Goal: Task Accomplishment & Management: Use online tool/utility

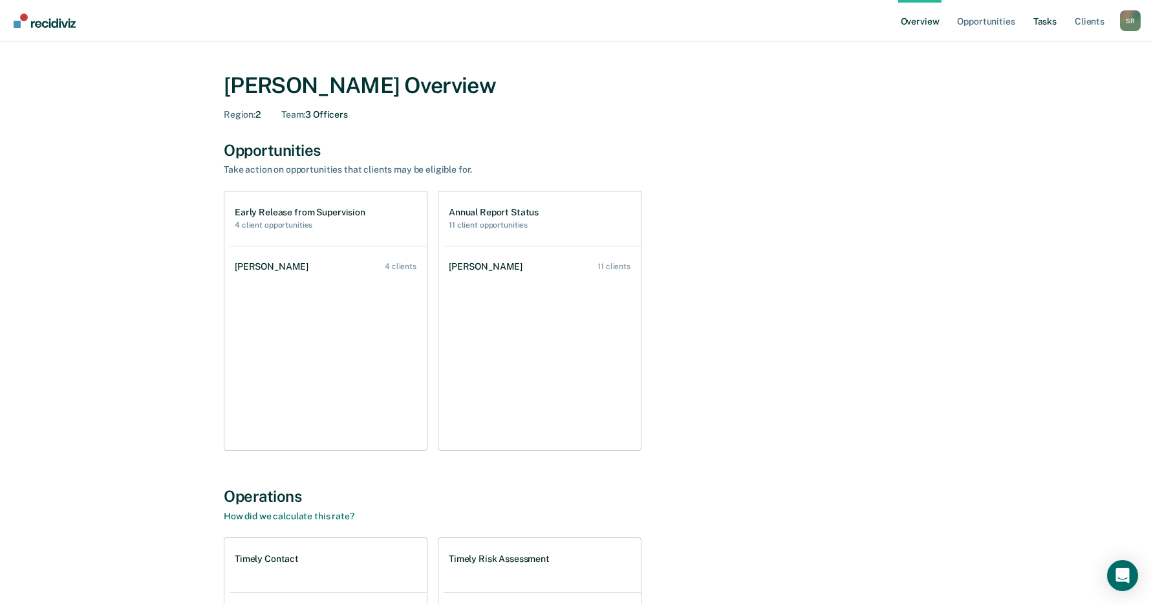
click at [1038, 23] on link "Tasks" at bounding box center [1045, 20] width 28 height 41
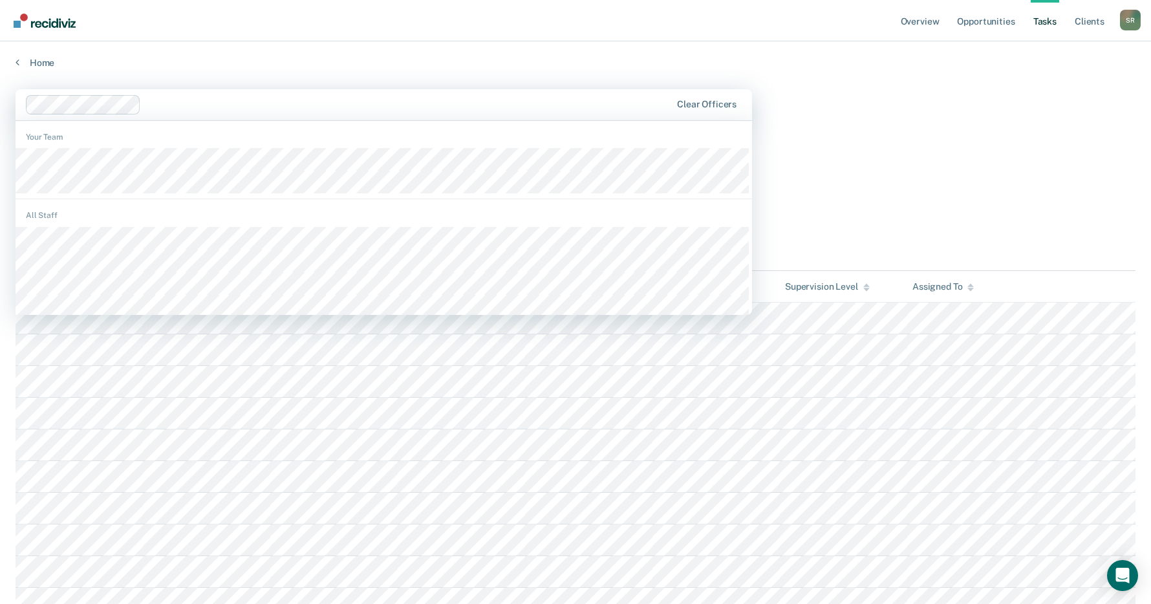
click at [1014, 143] on div "Tasks" at bounding box center [576, 149] width 1120 height 27
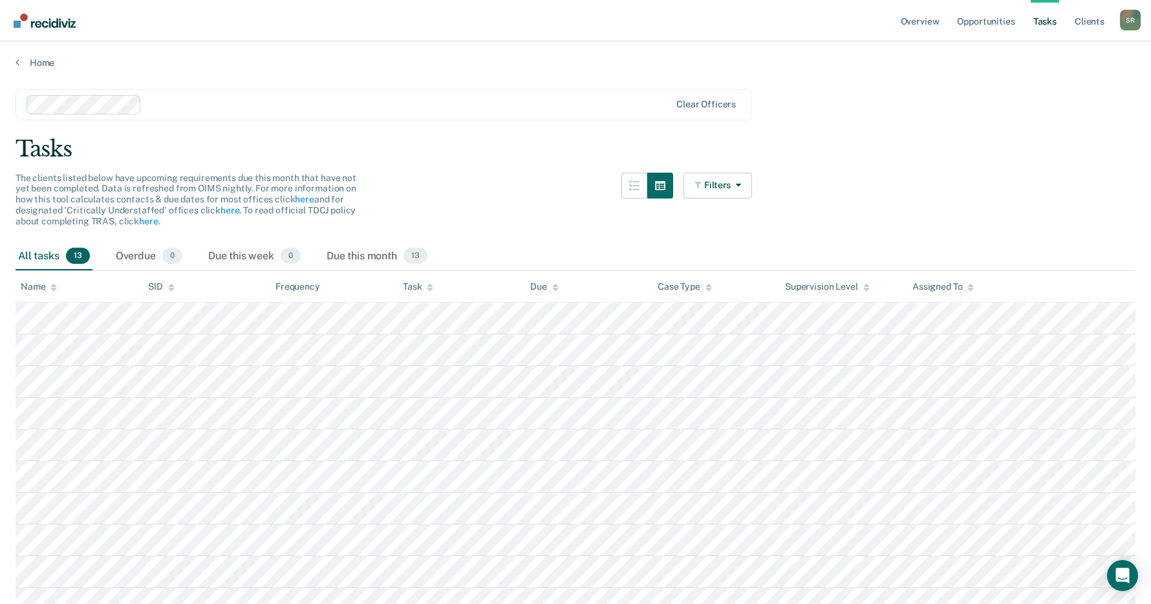
click at [36, 259] on div "All tasks 13" at bounding box center [54, 256] width 77 height 28
drag, startPoint x: 40, startPoint y: 286, endPoint x: 64, endPoint y: 289, distance: 24.1
click at [40, 284] on div "Name" at bounding box center [39, 286] width 36 height 11
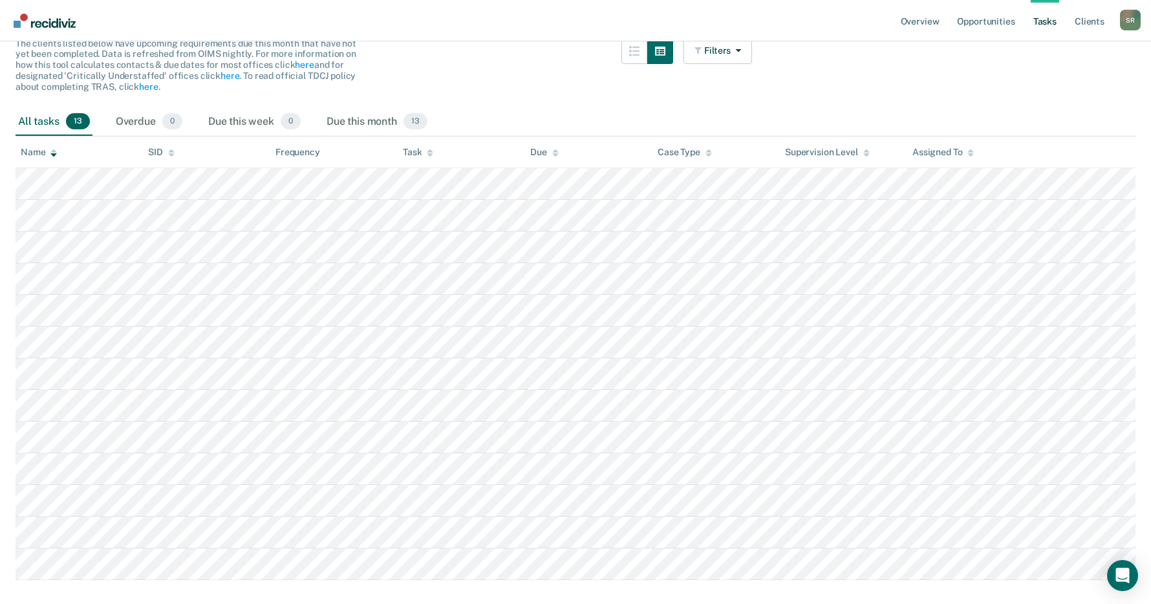
scroll to position [162, 0]
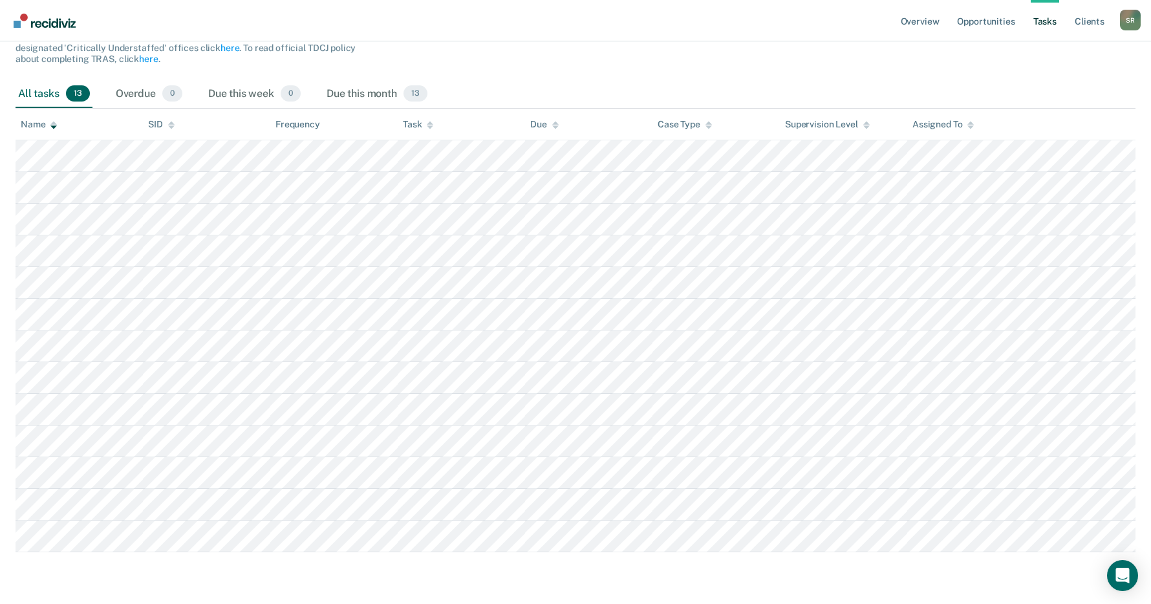
click at [896, 594] on main "Clear officers Tasks The clients listed below have upcoming requirements due th…" at bounding box center [575, 253] width 1151 height 694
click at [745, 575] on main "Clear officers Tasks The clients listed below have upcoming requirements due th…" at bounding box center [575, 253] width 1151 height 694
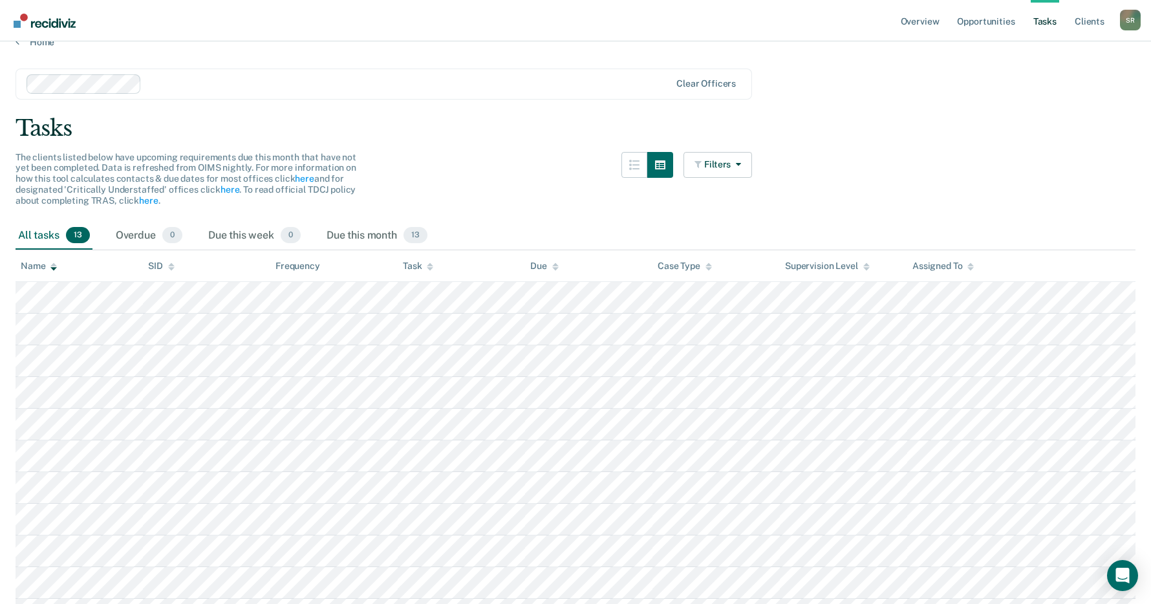
scroll to position [0, 0]
